Goal: Task Accomplishment & Management: Complete application form

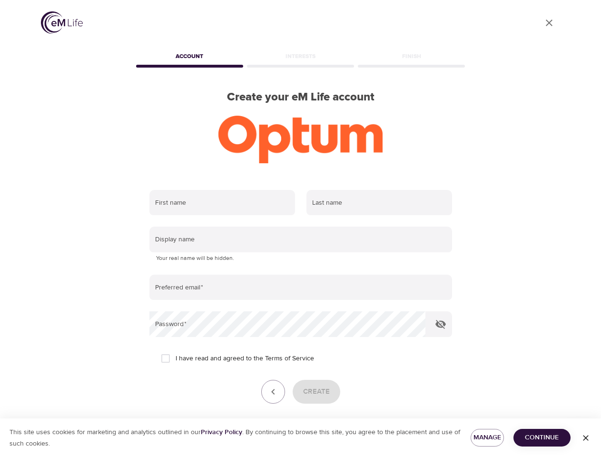
click at [222, 203] on input "text" at bounding box center [222, 203] width 146 height 26
click at [379, 203] on input "text" at bounding box center [380, 203] width 146 height 26
click at [301, 239] on input "text" at bounding box center [300, 240] width 303 height 26
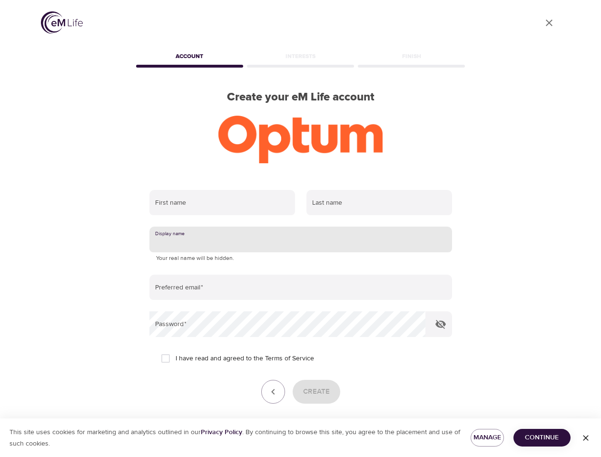
click at [301, 288] on input "email" at bounding box center [300, 288] width 303 height 26
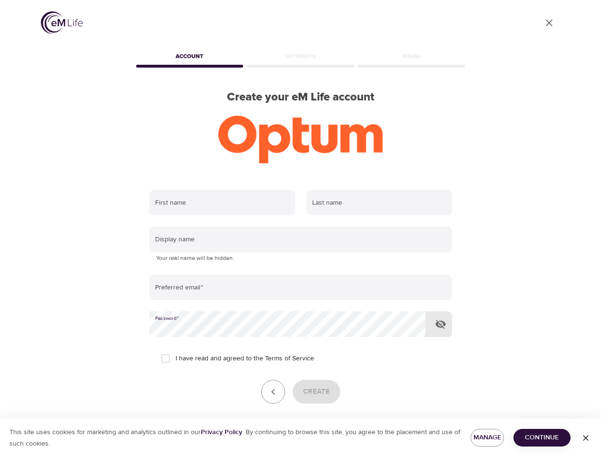
click at [441, 324] on icon "button" at bounding box center [440, 323] width 11 height 11
click at [273, 392] on icon "button" at bounding box center [273, 391] width 11 height 11
click at [316, 392] on div "Create" at bounding box center [300, 392] width 303 height 24
click at [487, 438] on span "Manage" at bounding box center [487, 438] width 18 height 12
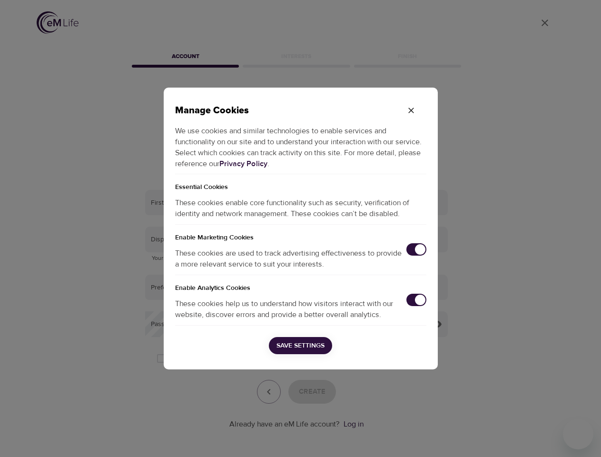
click at [542, 438] on div "Manage Cookies We use cookies and similar technologies to enable services and f…" at bounding box center [300, 228] width 601 height 457
